Goal: Task Accomplishment & Management: Manage account settings

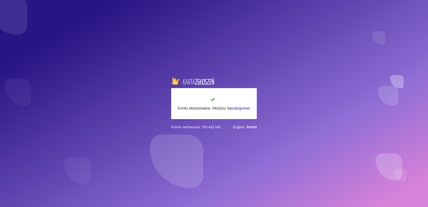
click at [234, 109] on link "zalogować" at bounding box center [241, 108] width 18 height 5
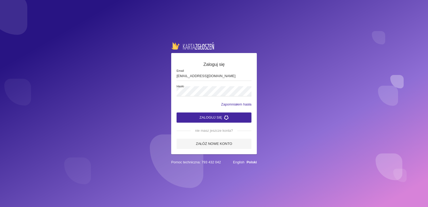
click at [204, 78] on input "[EMAIL_ADDRESS][DOMAIN_NAME]" at bounding box center [214, 76] width 75 height 10
drag, startPoint x: 242, startPoint y: 75, endPoint x: 41, endPoint y: 77, distance: 200.3
click at [47, 77] on div "Zaloguj się [EMAIL_ADDRESS][DOMAIN_NAME] Email Hasło Zapomniałem hasła Zaloguj …" at bounding box center [214, 103] width 428 height 207
type input "[EMAIL_ADDRESS][DOMAIN_NAME]"
click at [62, 92] on div "Zaloguj się [EMAIL_ADDRESS][DOMAIN_NAME] Email Hasło Zapomniałem hasła Zaloguj …" at bounding box center [214, 103] width 428 height 207
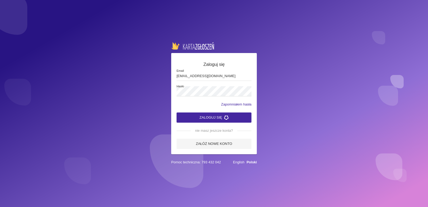
click at [185, 112] on form "Zaloguj się [EMAIL_ADDRESS][DOMAIN_NAME] Email Hasło Zapomniałem hasła Zaloguj …" at bounding box center [214, 105] width 75 height 88
click at [186, 117] on button "Zaloguj się" at bounding box center [214, 117] width 75 height 10
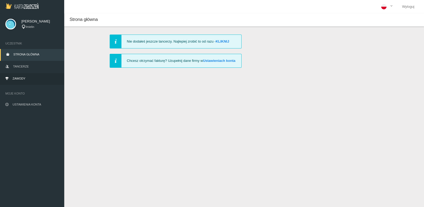
click at [28, 74] on link "Zawody" at bounding box center [32, 79] width 64 height 12
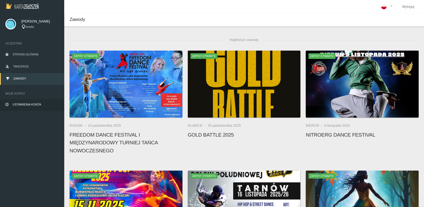
click at [33, 104] on span "Ustawienia konta" at bounding box center [27, 104] width 29 height 3
click at [29, 104] on span "Ustawienia konta" at bounding box center [27, 104] width 29 height 3
click at [26, 60] on link "Strona główna" at bounding box center [32, 55] width 64 height 12
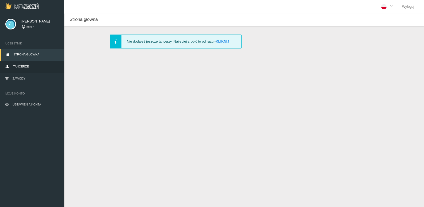
click at [26, 64] on link "Tancerze" at bounding box center [32, 67] width 64 height 12
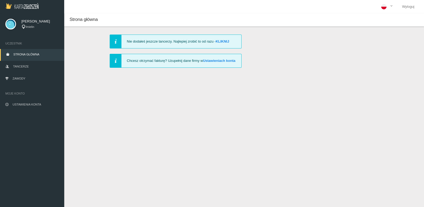
click at [26, 56] on link "Strona główna" at bounding box center [32, 55] width 64 height 12
click at [31, 21] on span "[PERSON_NAME]" at bounding box center [39, 21] width 37 height 5
click at [12, 26] on img at bounding box center [10, 24] width 11 height 11
